Goal: Task Accomplishment & Management: Complete application form

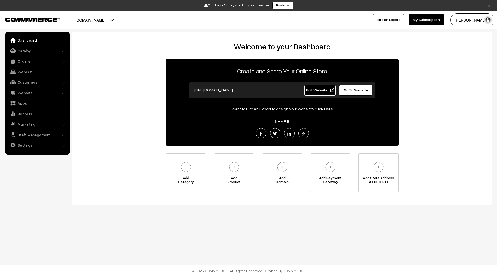
click at [124, 21] on button "[DOMAIN_NAME]" at bounding box center [90, 19] width 66 height 13
click at [125, 46] on link "Create New Store" at bounding box center [116, 47] width 41 height 11
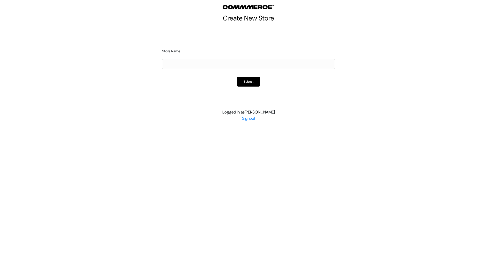
click at [187, 64] on input "text" at bounding box center [248, 64] width 173 height 10
type input "n"
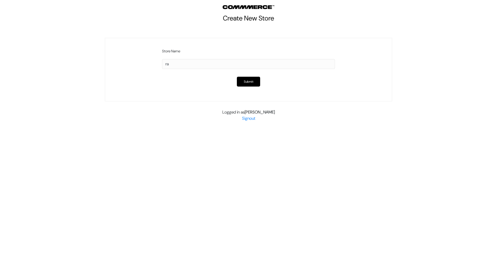
type input "r"
type input "Rasoi Ghar"
click at [197, 80] on p "Submit" at bounding box center [248, 82] width 173 height 10
click at [246, 80] on button "Submit" at bounding box center [248, 82] width 23 height 10
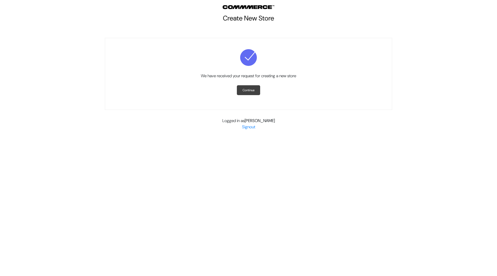
click at [251, 90] on link "Continue" at bounding box center [248, 90] width 23 height 10
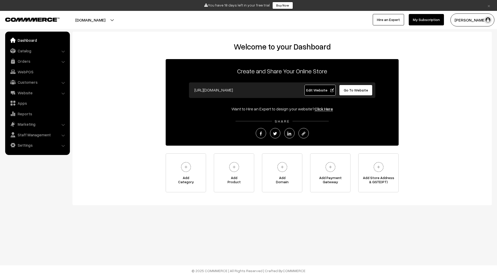
click at [124, 20] on button "[DOMAIN_NAME]" at bounding box center [90, 19] width 66 height 13
click at [123, 16] on button "[DOMAIN_NAME]" at bounding box center [90, 19] width 66 height 13
click at [123, 20] on button "[DOMAIN_NAME]" at bounding box center [90, 19] width 66 height 13
click at [468, 23] on button "[PERSON_NAME]" at bounding box center [473, 19] width 44 height 13
click at [124, 19] on button "craft-v2.commmerce.com" at bounding box center [90, 19] width 66 height 13
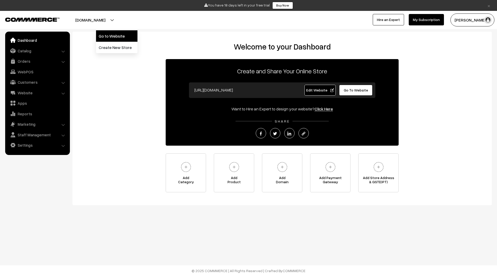
click at [126, 36] on link "Go to Website" at bounding box center [116, 35] width 41 height 11
click at [476, 21] on button "Mayank Craft" at bounding box center [473, 19] width 44 height 13
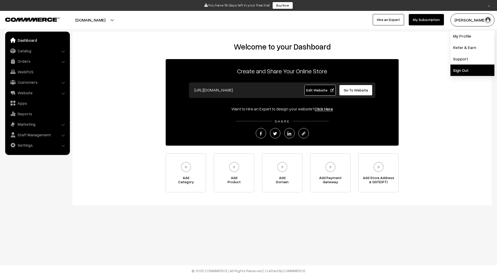
click at [464, 70] on link "Sign Out" at bounding box center [473, 69] width 44 height 11
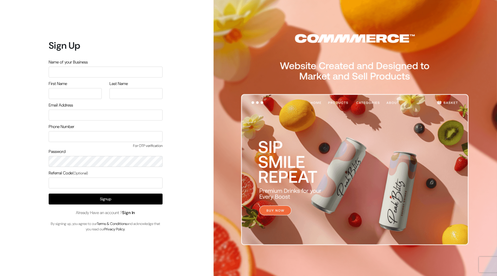
click at [133, 212] on link "Sign In" at bounding box center [128, 212] width 13 height 5
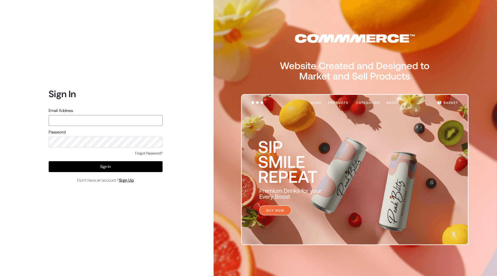
type input "mayank@commmerce.com"
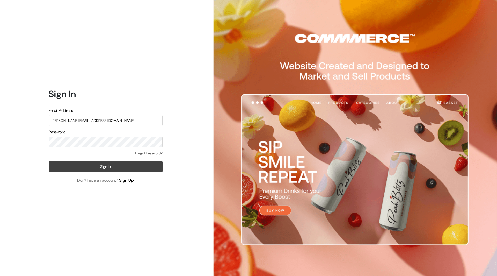
click at [92, 167] on button "Sign In" at bounding box center [106, 166] width 114 height 11
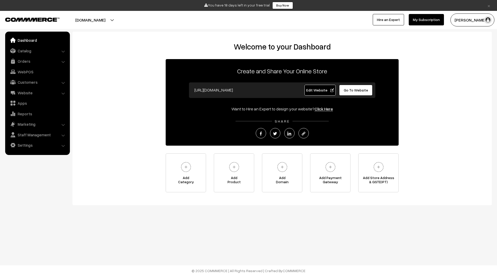
click at [124, 20] on button "[DOMAIN_NAME]" at bounding box center [90, 19] width 66 height 13
click at [250, 54] on div "Welcome to your Dashboard Create and Share Your Online Store [URL][DOMAIN_NAME]…" at bounding box center [282, 117] width 409 height 150
click at [124, 21] on button "[DOMAIN_NAME]" at bounding box center [90, 19] width 66 height 13
click at [158, 44] on h2 "Welcome to your Dashboard" at bounding box center [282, 46] width 409 height 9
click at [124, 19] on button "[DOMAIN_NAME]" at bounding box center [90, 19] width 66 height 13
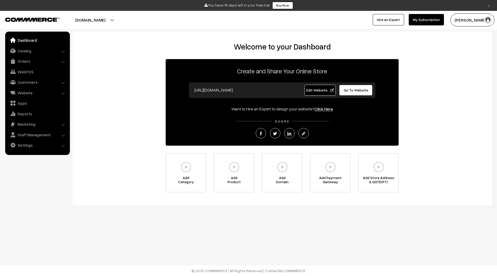
click at [123, 21] on button "craft-v2.commmerce.com" at bounding box center [90, 19] width 66 height 13
click at [104, 20] on button "craft-v2.commmerce.com" at bounding box center [90, 19] width 66 height 13
click at [465, 23] on button "Mayank Craft" at bounding box center [473, 19] width 44 height 13
click at [465, 68] on link "Sign Out" at bounding box center [473, 69] width 44 height 11
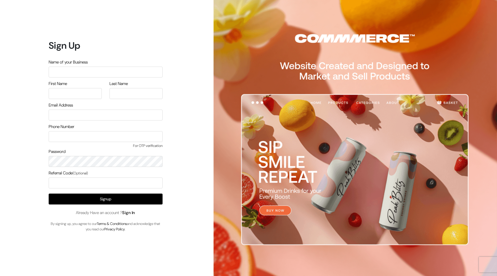
click at [130, 214] on link "Sign In" at bounding box center [128, 212] width 13 height 5
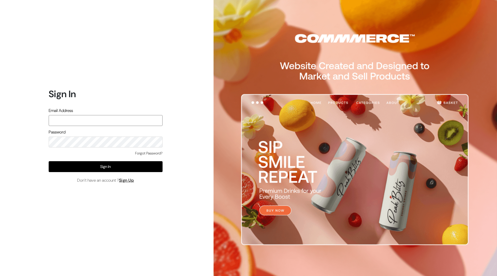
type input "[PERSON_NAME][EMAIL_ADDRESS][DOMAIN_NAME]"
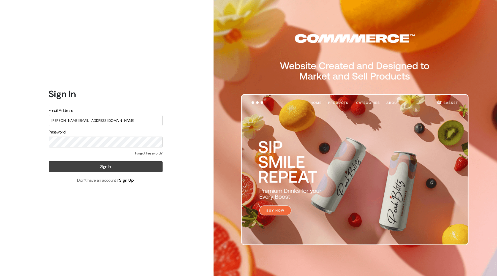
click at [105, 165] on button "Sign In" at bounding box center [106, 166] width 114 height 11
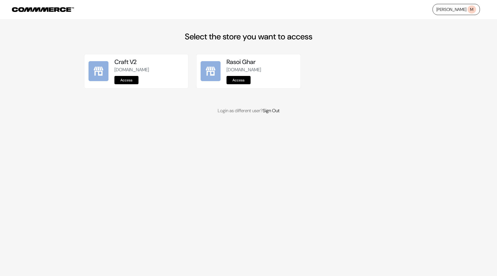
click at [241, 81] on link "Access" at bounding box center [239, 80] width 24 height 8
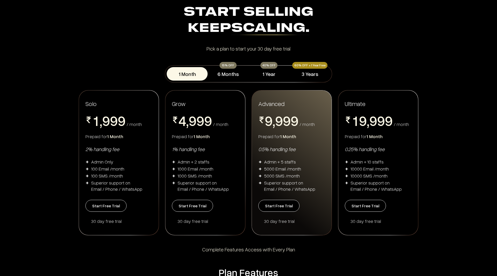
scroll to position [16, 0]
click at [368, 207] on button "Start Free Trial" at bounding box center [365, 206] width 41 height 12
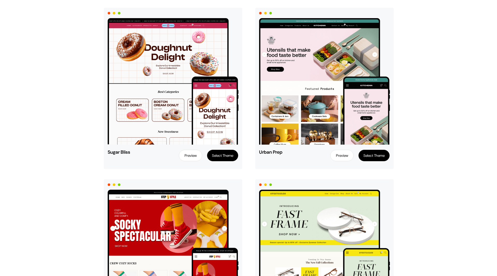
scroll to position [229, 0]
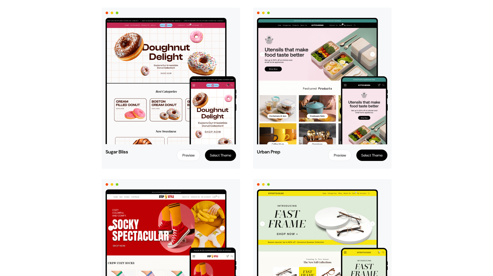
click at [371, 155] on button "Select Theme" at bounding box center [372, 154] width 31 height 11
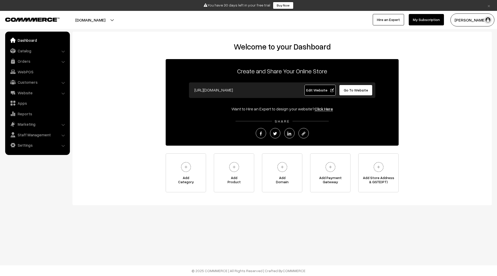
click at [355, 91] on span "Go To Website" at bounding box center [356, 90] width 24 height 4
click at [117, 19] on button "rasoi-ghar.commmerce.com" at bounding box center [90, 19] width 66 height 13
click at [168, 36] on div "Welcome to your Dashboard Create and Share Your Online Store https://rasoi-ghar…" at bounding box center [283, 119] width 420 height 174
click at [473, 15] on button "Mayank Craft" at bounding box center [473, 19] width 44 height 13
click at [475, 81] on link "Sign Out" at bounding box center [473, 81] width 44 height 11
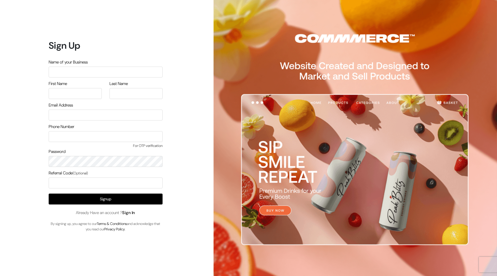
click at [132, 212] on link "Sign In" at bounding box center [128, 212] width 13 height 5
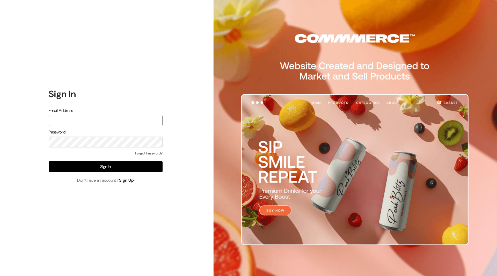
type input "mayank@commmerce.com"
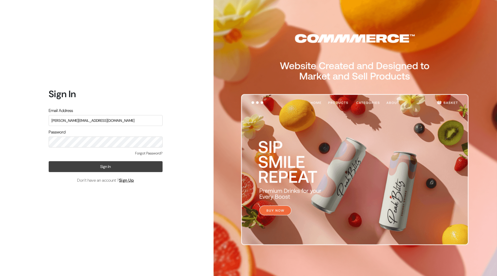
click at [119, 167] on button "Sign In" at bounding box center [106, 166] width 114 height 11
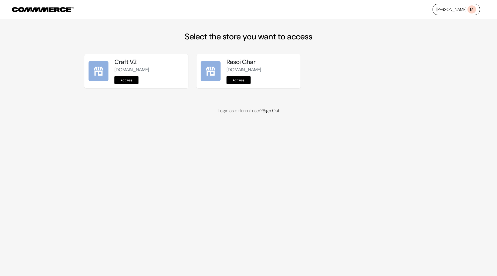
click at [241, 78] on link "Access" at bounding box center [239, 80] width 24 height 8
click at [240, 82] on link "Access" at bounding box center [239, 80] width 24 height 8
click at [247, 80] on link "Access" at bounding box center [239, 80] width 24 height 8
click at [457, 9] on link "Mayank M" at bounding box center [456, 9] width 47 height 11
click at [273, 112] on link "Sign Out" at bounding box center [271, 110] width 17 height 6
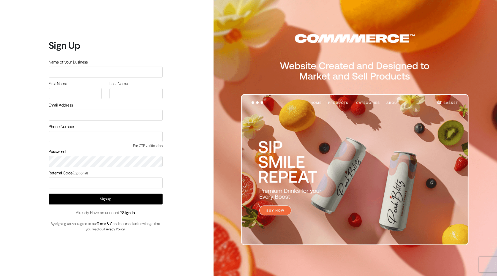
click at [134, 212] on link "Sign In" at bounding box center [128, 212] width 13 height 5
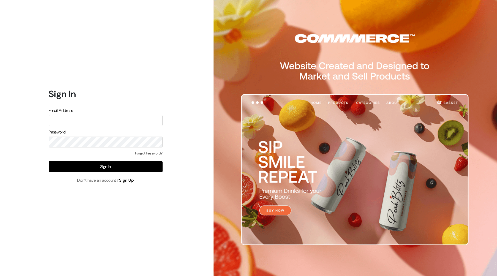
click at [199, 57] on div "Sign In Email Address Password Forgot Password? Sign In Don’t have an account ?…" at bounding box center [103, 138] width 207 height 276
click at [108, 104] on form "Sign In Email Address Password Forgot Password? Sign In Don’t have an account ?…" at bounding box center [106, 135] width 114 height 95
click at [105, 123] on input "text" at bounding box center [106, 120] width 114 height 11
click at [151, 122] on input "text" at bounding box center [106, 120] width 114 height 11
type input "mayank@commmerce.com"
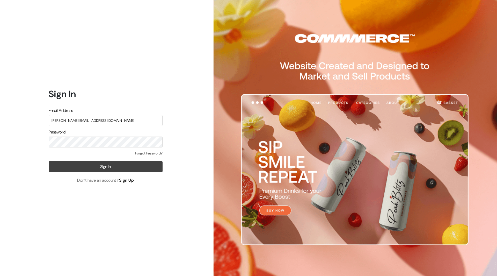
click at [98, 165] on button "Sign In" at bounding box center [106, 166] width 114 height 11
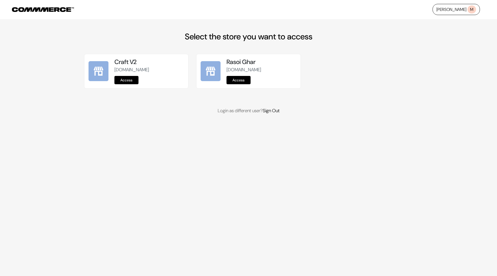
click at [236, 80] on link "Access" at bounding box center [239, 80] width 24 height 8
click at [238, 80] on link "Access" at bounding box center [239, 80] width 24 height 8
click at [473, 116] on div "Mayank M Select the store you want to access Craft V2 craft-v2.commmerce.com Ac…" at bounding box center [248, 63] width 497 height 127
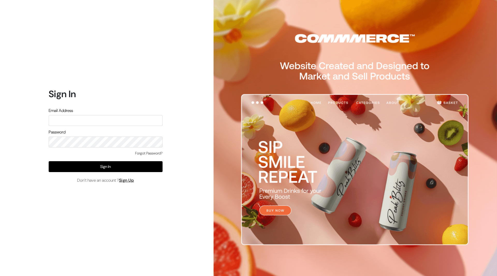
click at [114, 122] on input "text" at bounding box center [106, 120] width 114 height 11
click at [121, 118] on input "text" at bounding box center [106, 120] width 114 height 11
type input "mayank@commmerce.com"
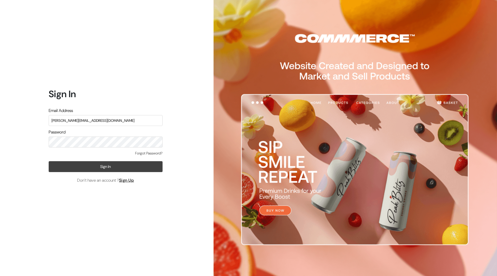
click at [82, 168] on button "Sign In" at bounding box center [106, 166] width 114 height 11
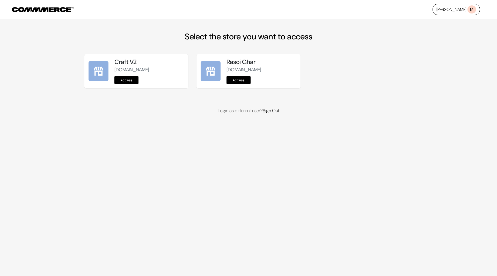
click at [240, 78] on link "Access" at bounding box center [239, 80] width 24 height 8
click at [241, 80] on link "Access" at bounding box center [239, 80] width 24 height 8
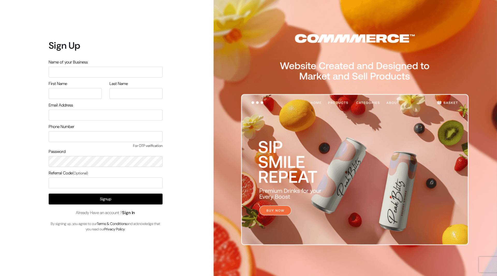
click at [135, 213] on link "Sign In" at bounding box center [128, 212] width 13 height 5
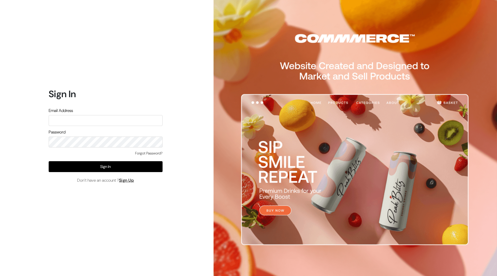
click at [146, 122] on input "text" at bounding box center [106, 120] width 114 height 11
type input "[PERSON_NAME][EMAIL_ADDRESS][DOMAIN_NAME]"
click at [133, 160] on div "Forgot Password?" at bounding box center [106, 155] width 114 height 11
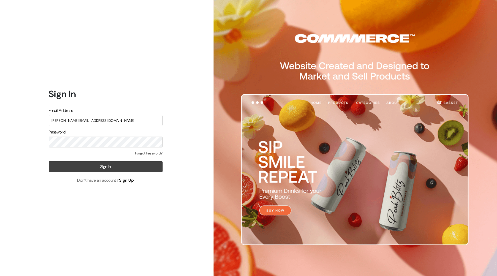
click at [134, 166] on button "Sign In" at bounding box center [106, 166] width 114 height 11
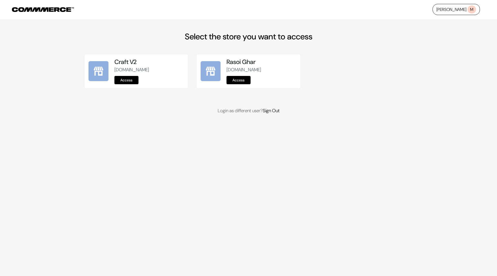
click at [242, 79] on link "Access" at bounding box center [239, 80] width 24 height 8
